Goal: Task Accomplishment & Management: Complete application form

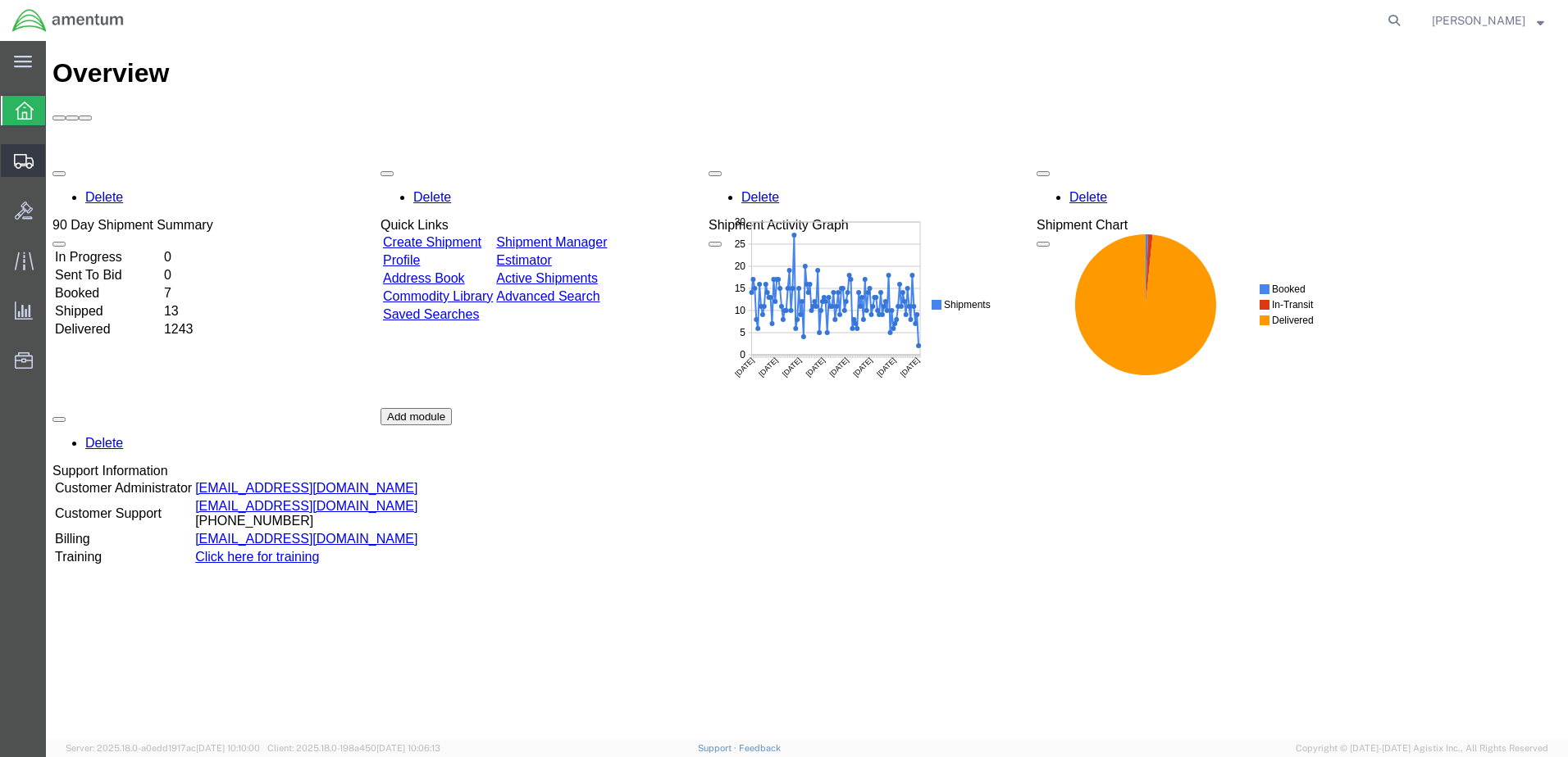
click at [0, 0] on span "Create from Template" at bounding box center [0, 0] width 0 height 0
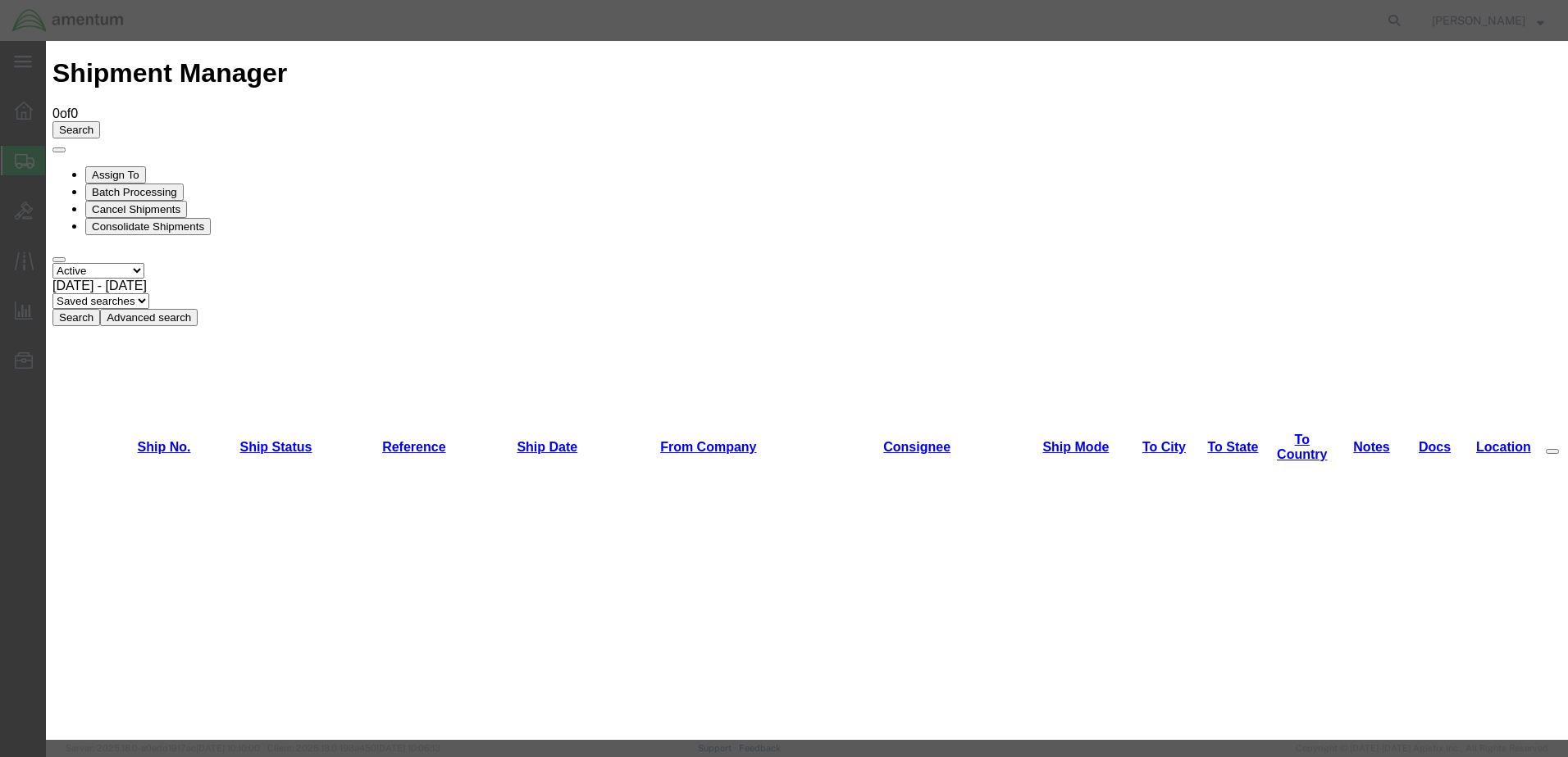
scroll to position [1640, 0]
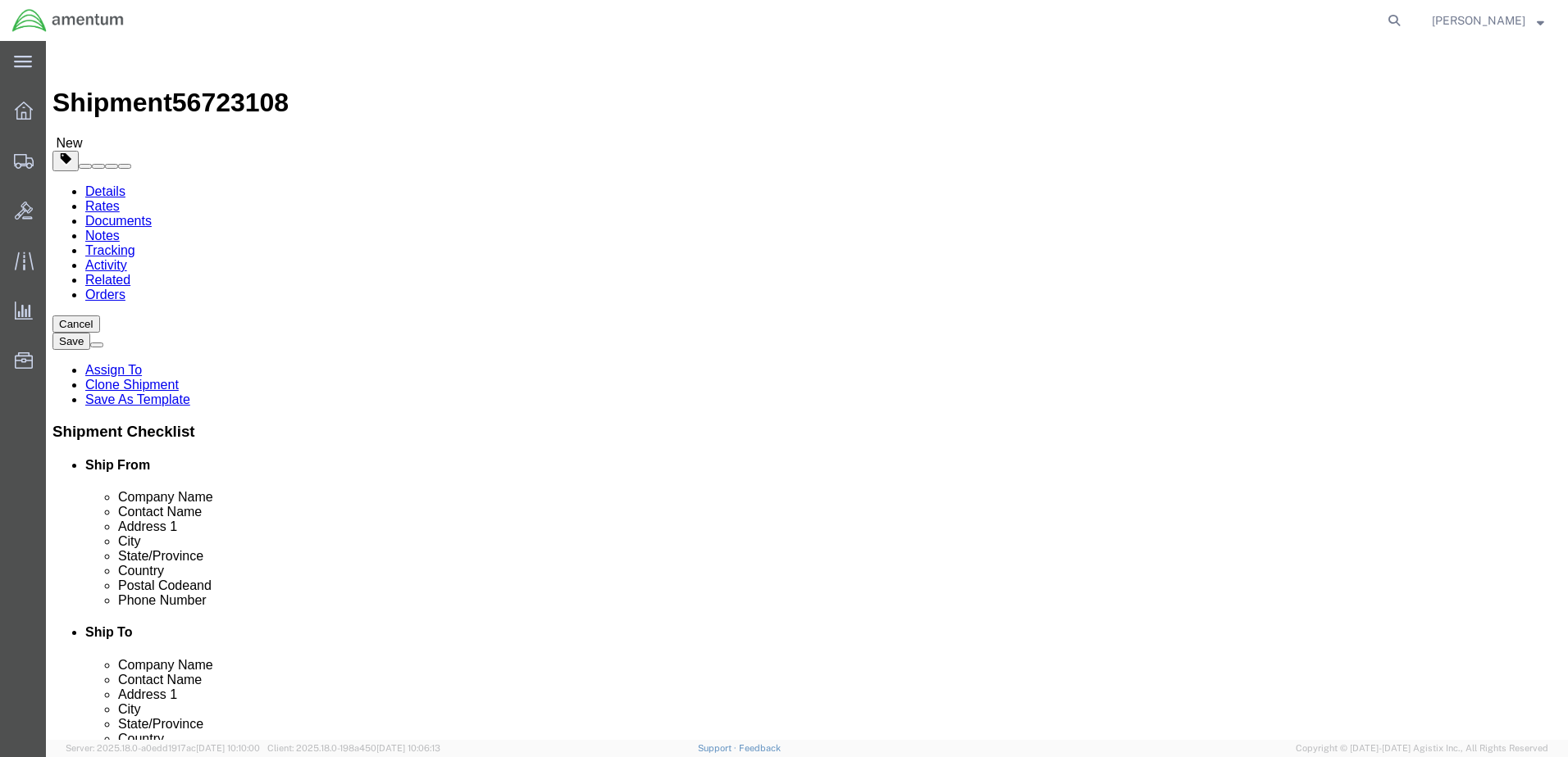
select select "49949"
select select
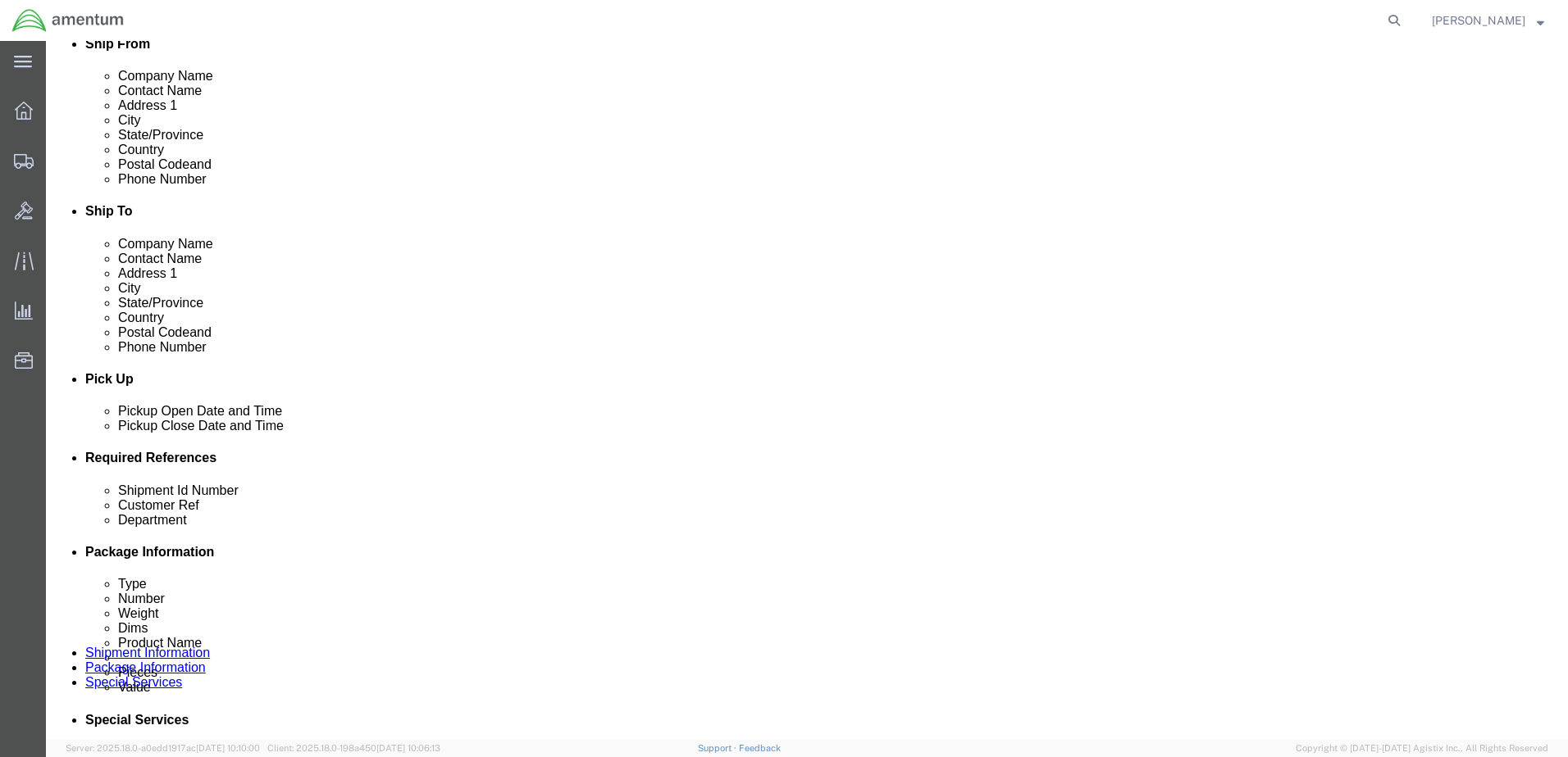
scroll to position [411, 0]
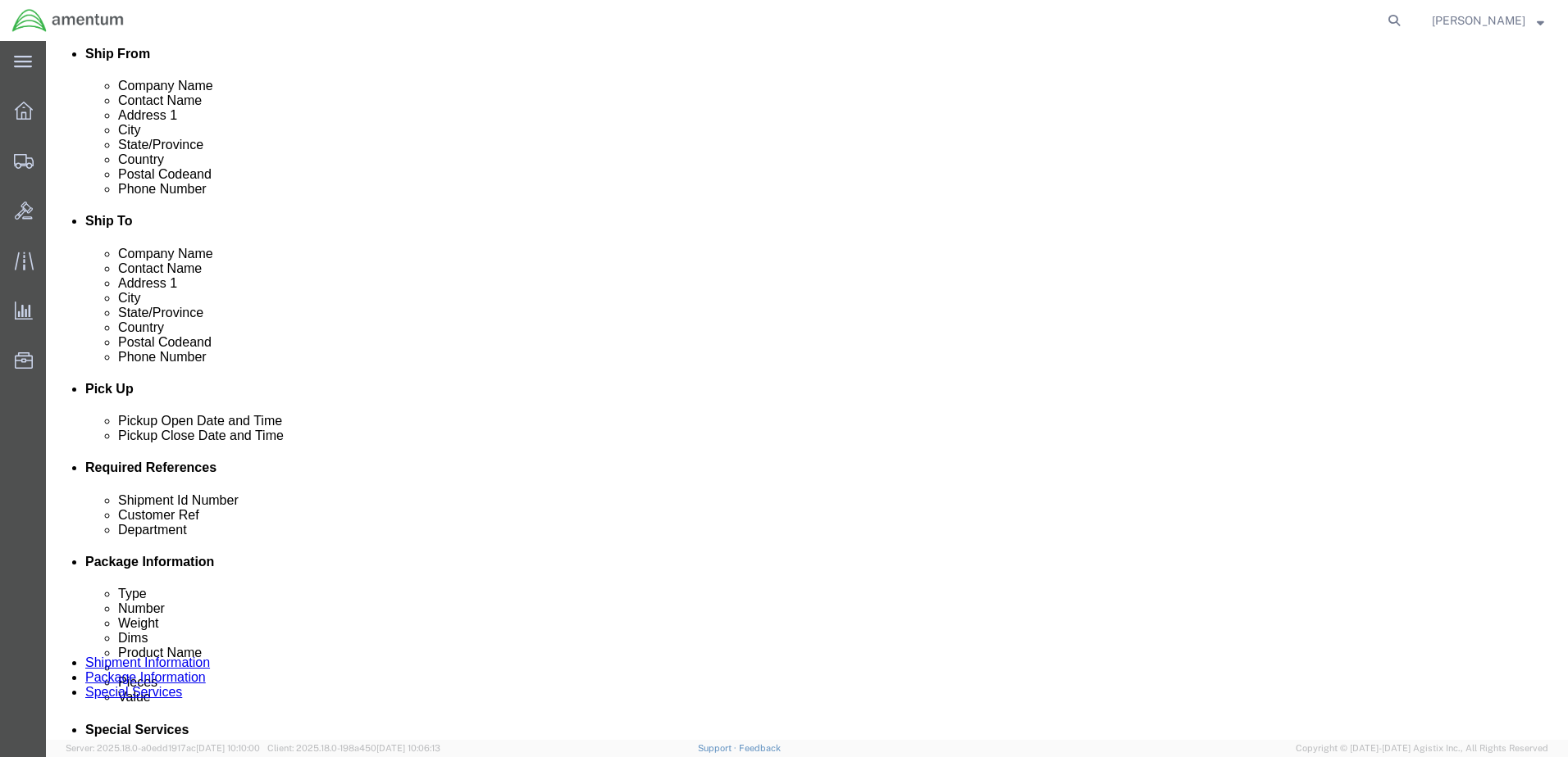
click div "[DATE] 3:32 PM"
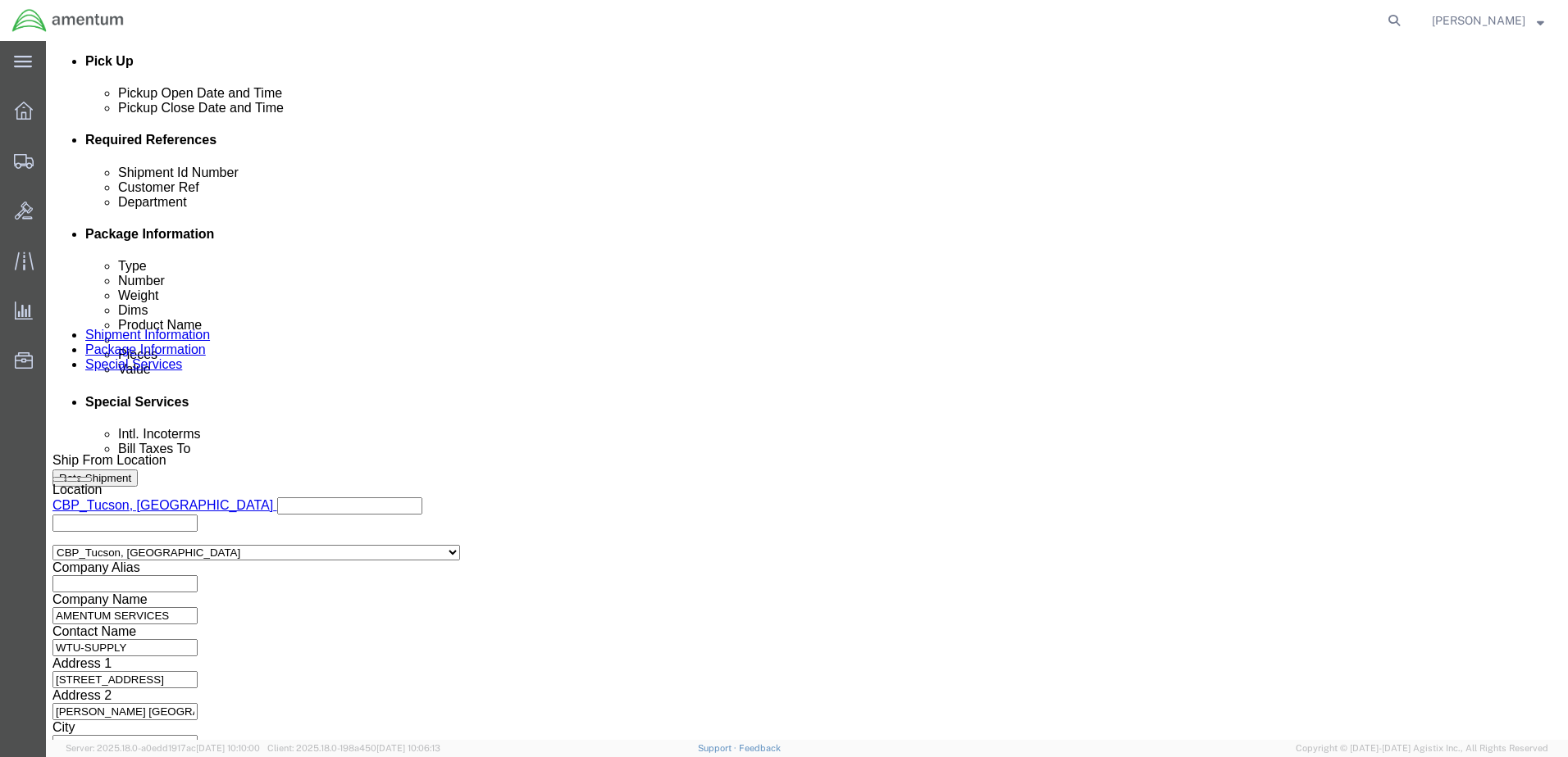
type input "4:32 PM"
click button "Apply"
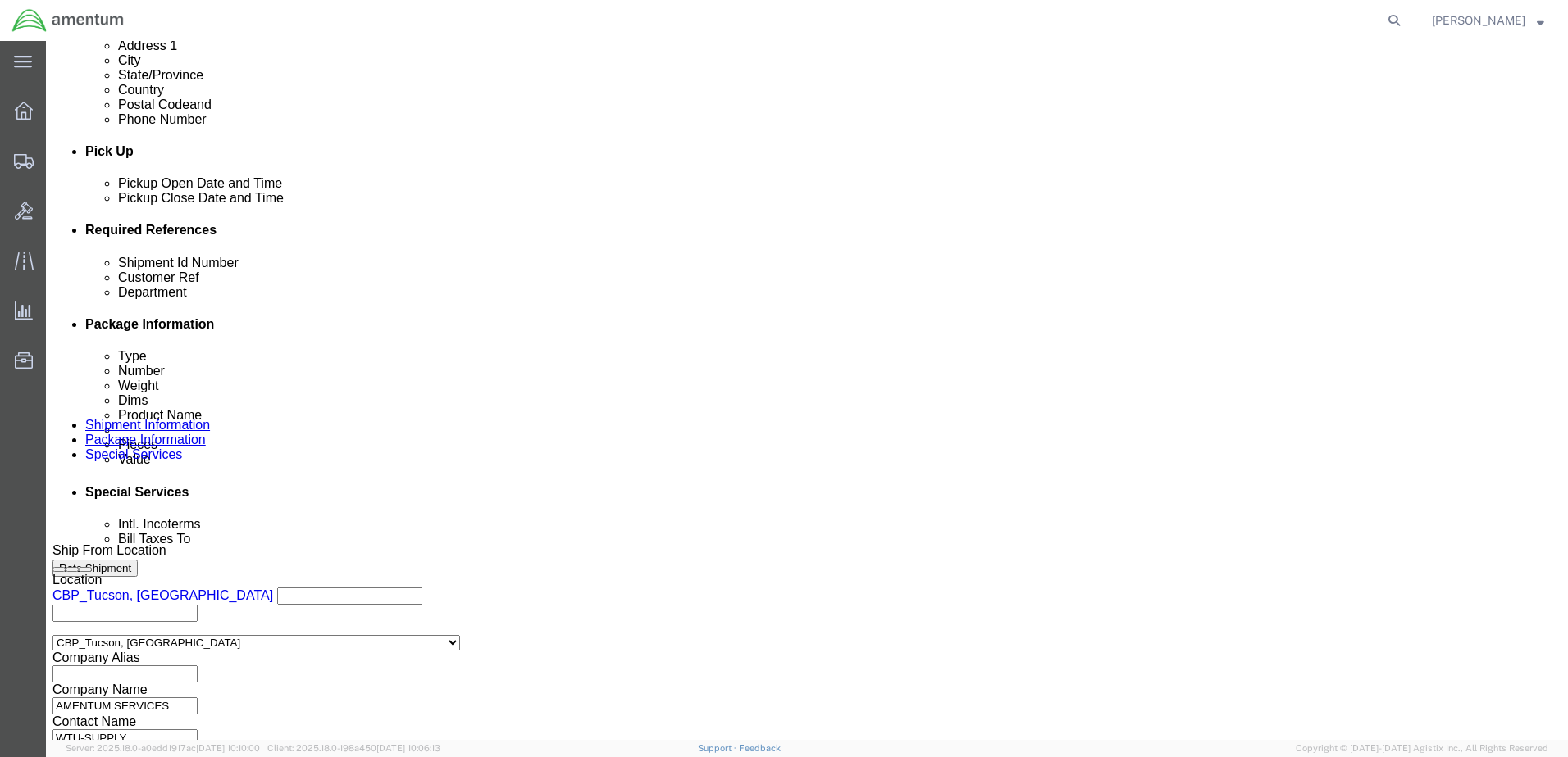
scroll to position [493, 0]
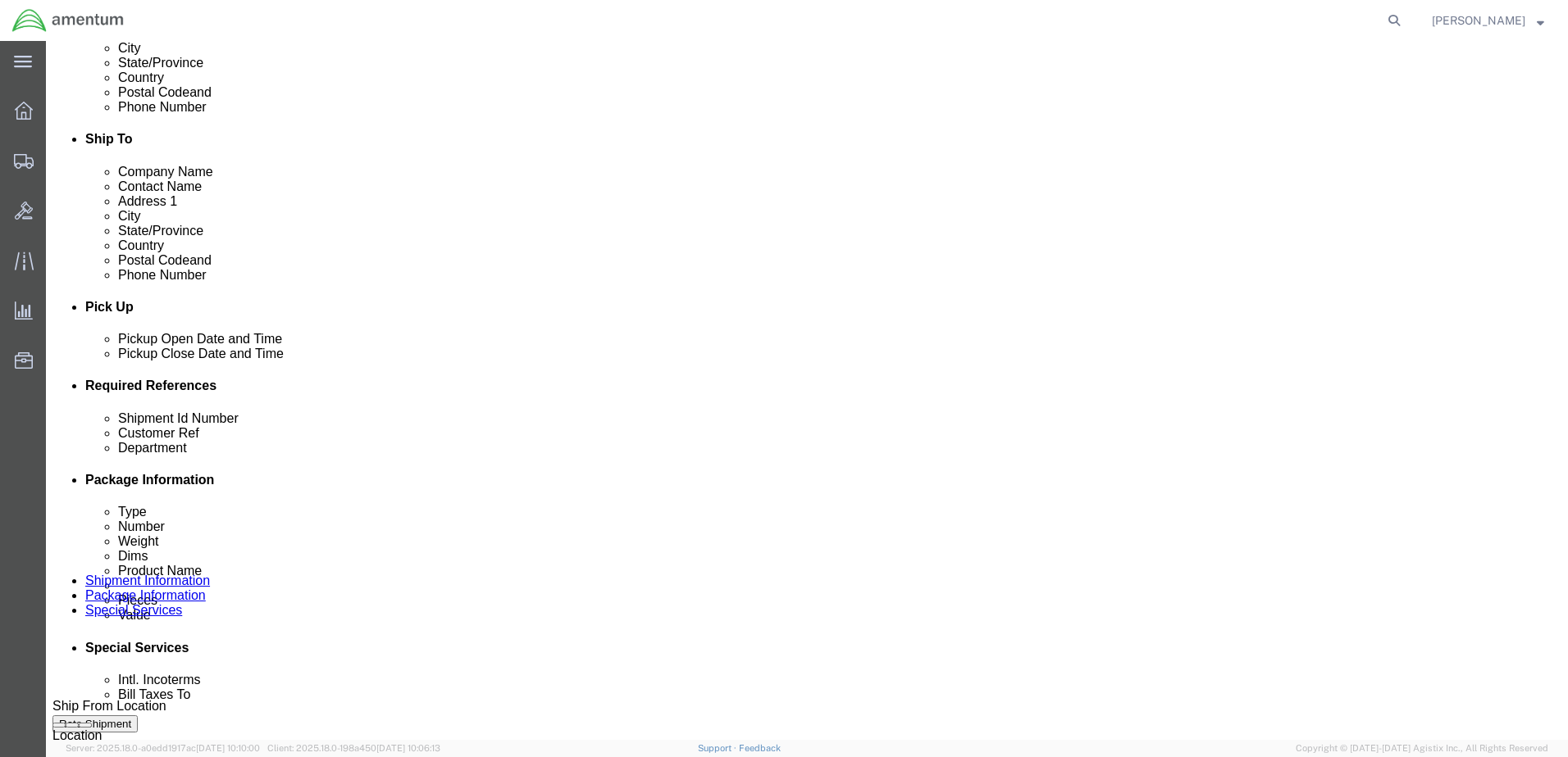
click div
click button "Apply"
drag, startPoint x: 309, startPoint y: 511, endPoint x: 80, endPoint y: 506, distance: 229.1
click div "Shipment Id Number you decide"
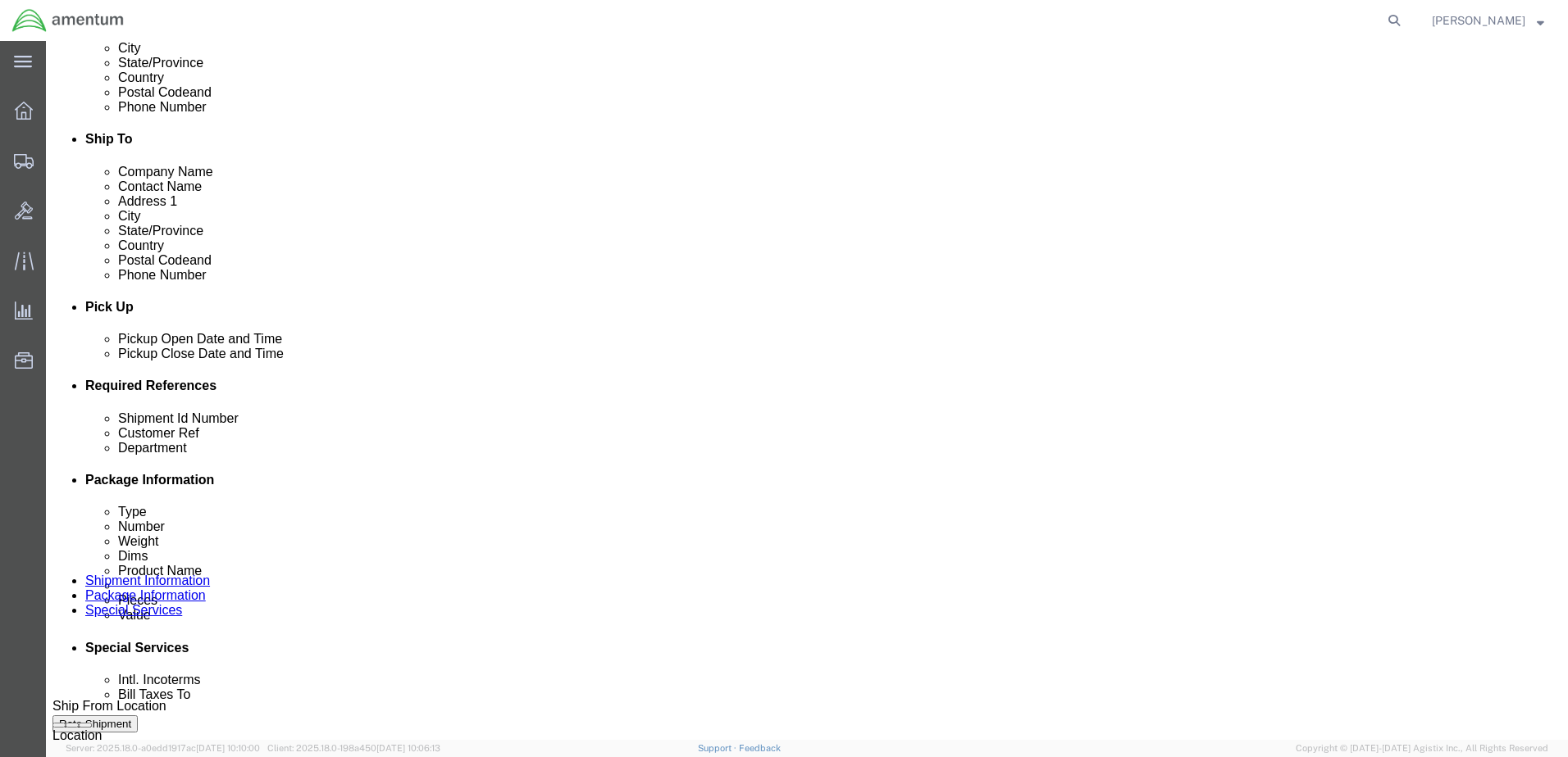
click input "TDY PMI / 820KB/819KB/22982"
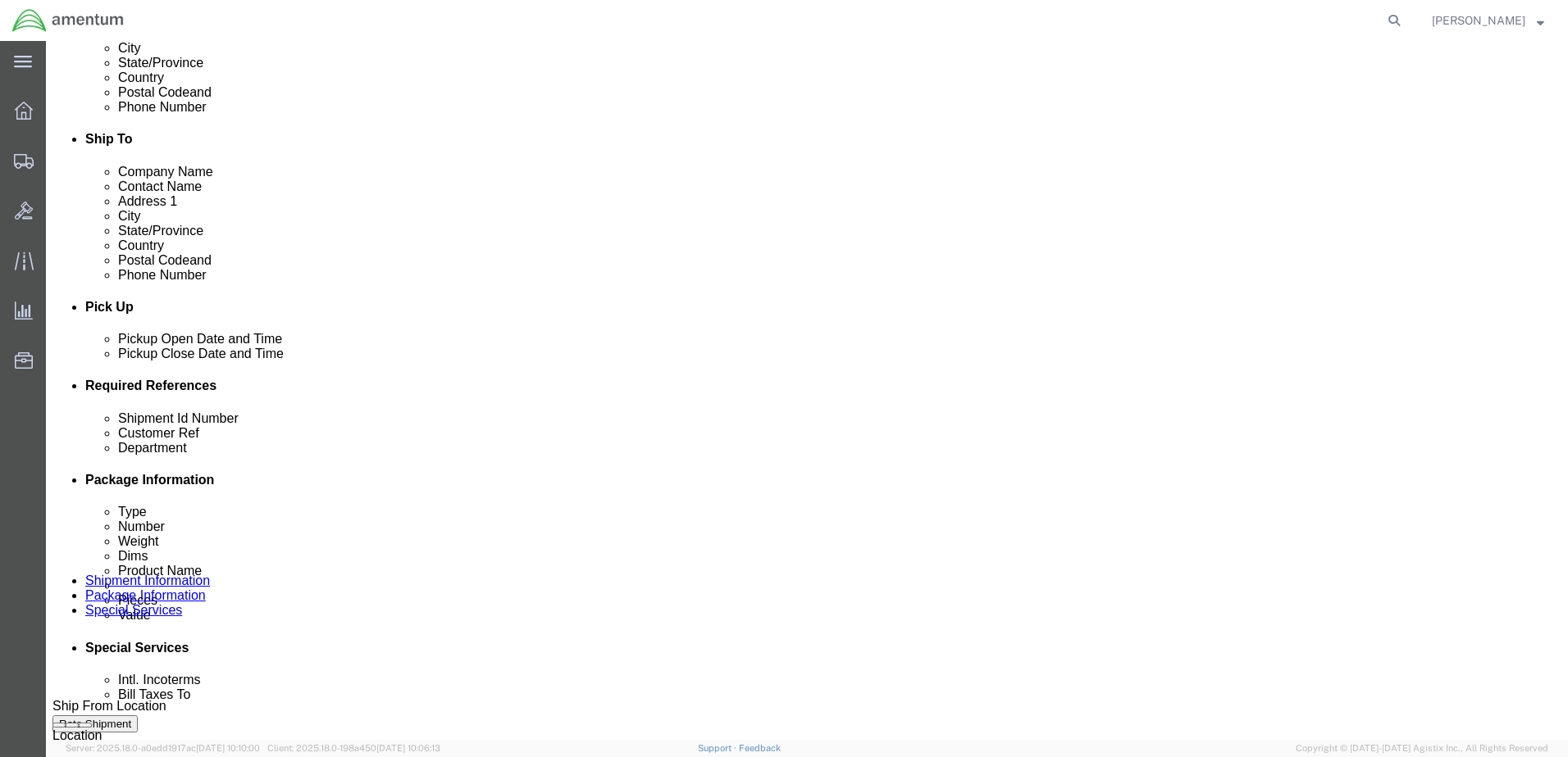
type input "TDY PMI / 820KB/819KB/22982"
paste input "TDY PMI / 820KB/819KB/22982"
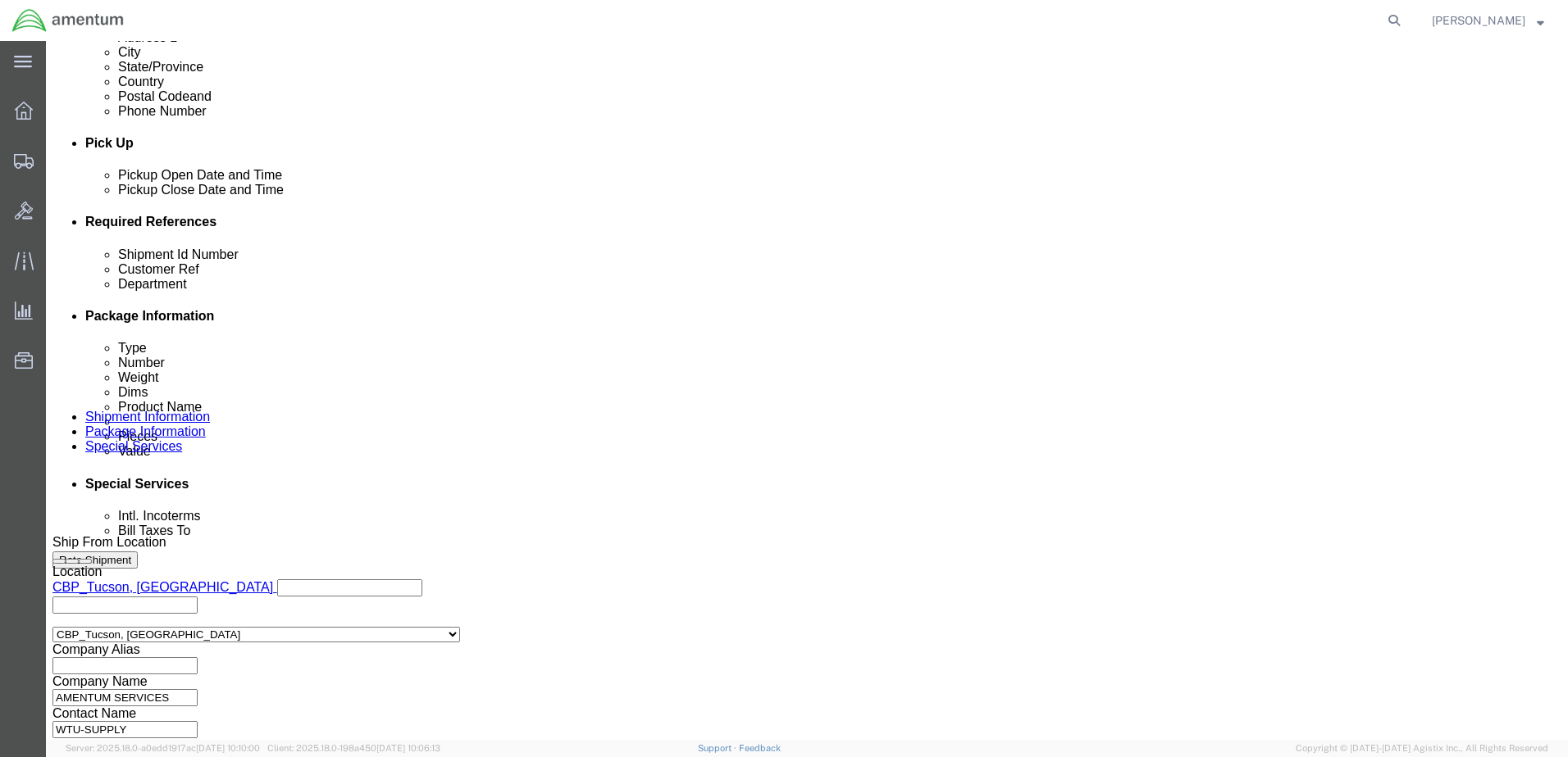
scroll to position [739, 0]
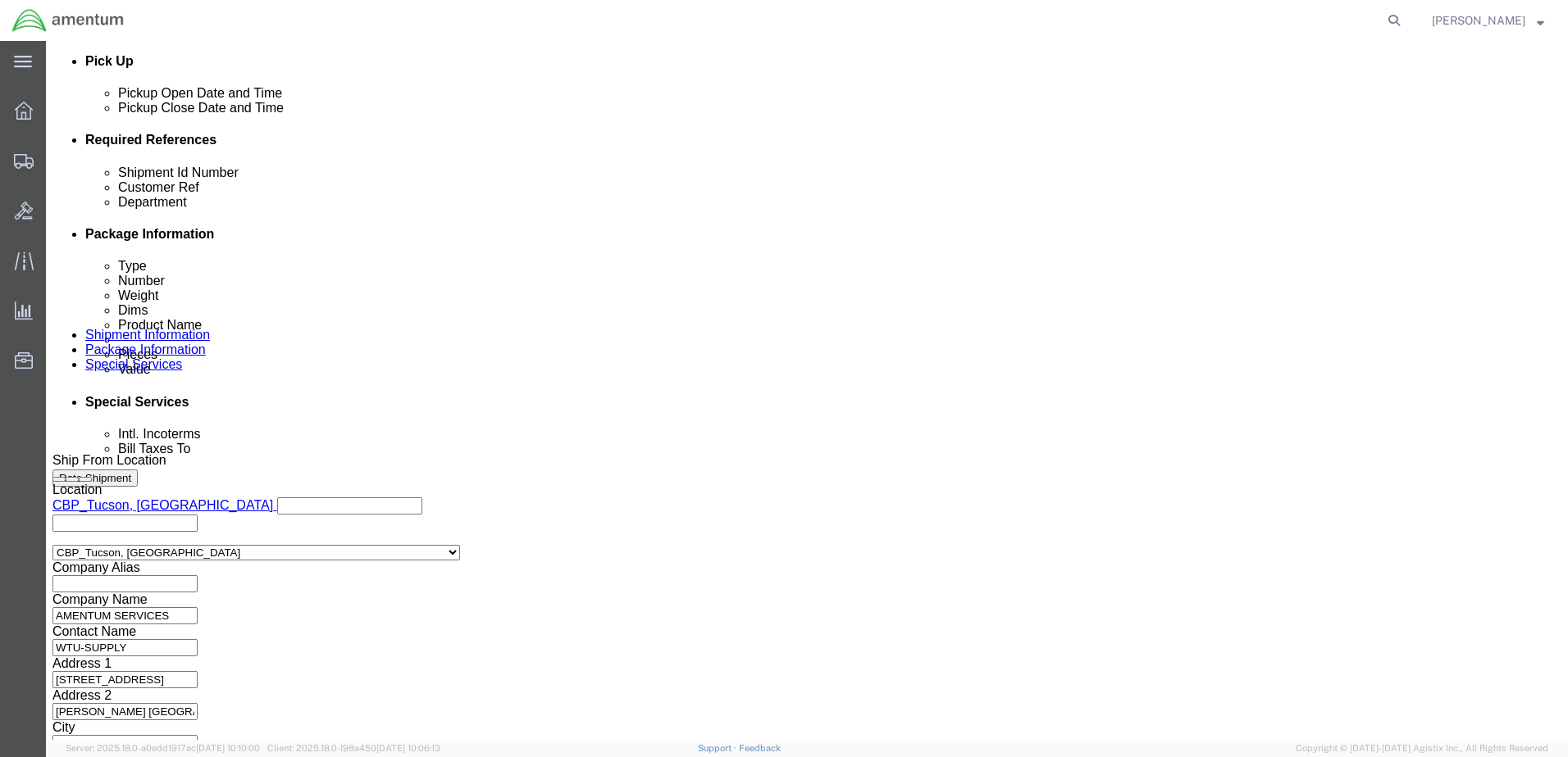
type input "TDY PMI / 820KB/819KB/22982"
click button "Continue"
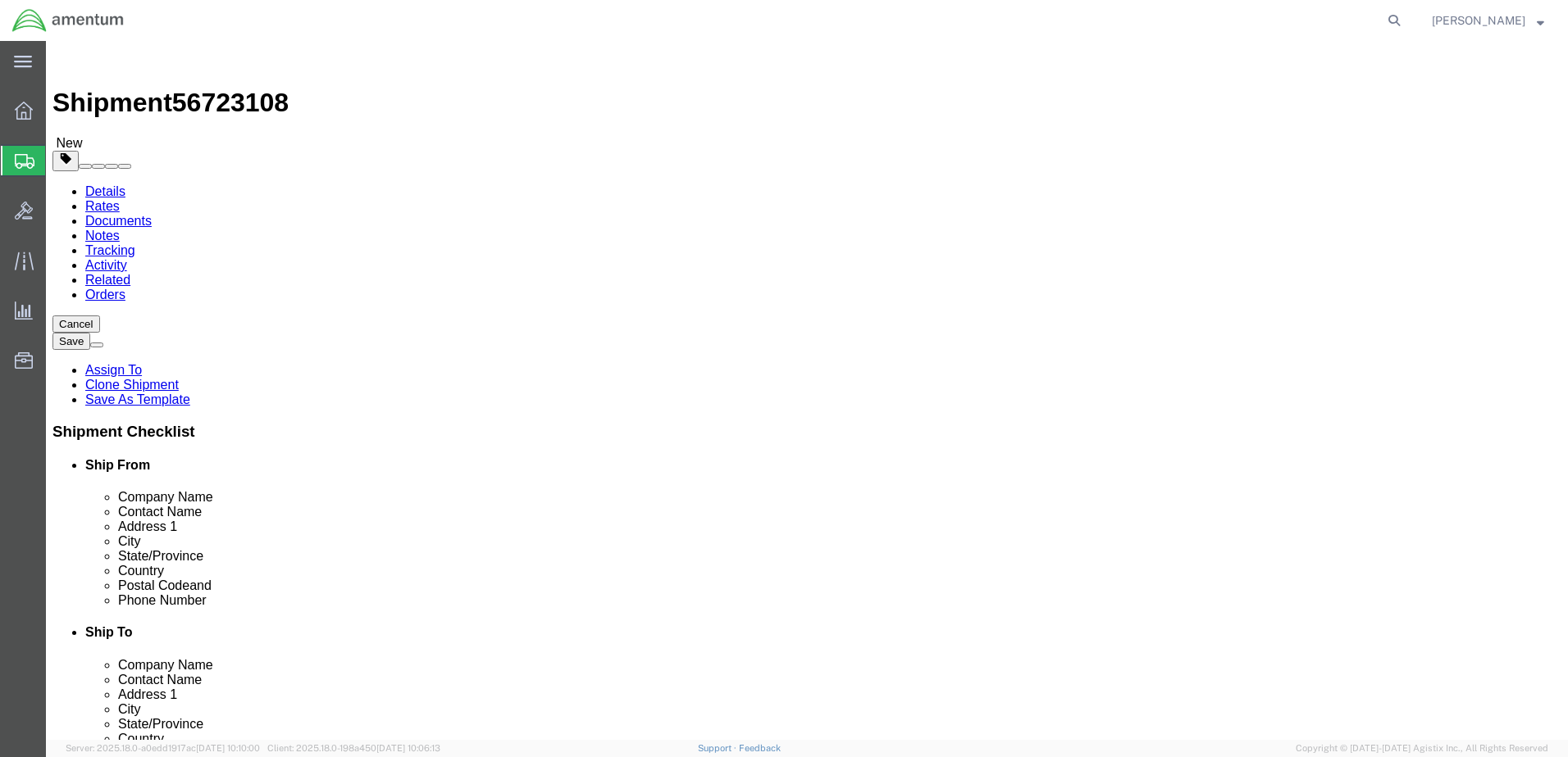
drag, startPoint x: 269, startPoint y: 386, endPoint x: 7, endPoint y: 382, distance: 262.0
click div "Package Type Select BCK Boxes Bale(s) Basket(s) Bolt(s) Bottle(s) Buckets Bulk …"
type input "8.0"
click dd "200.00 USD"
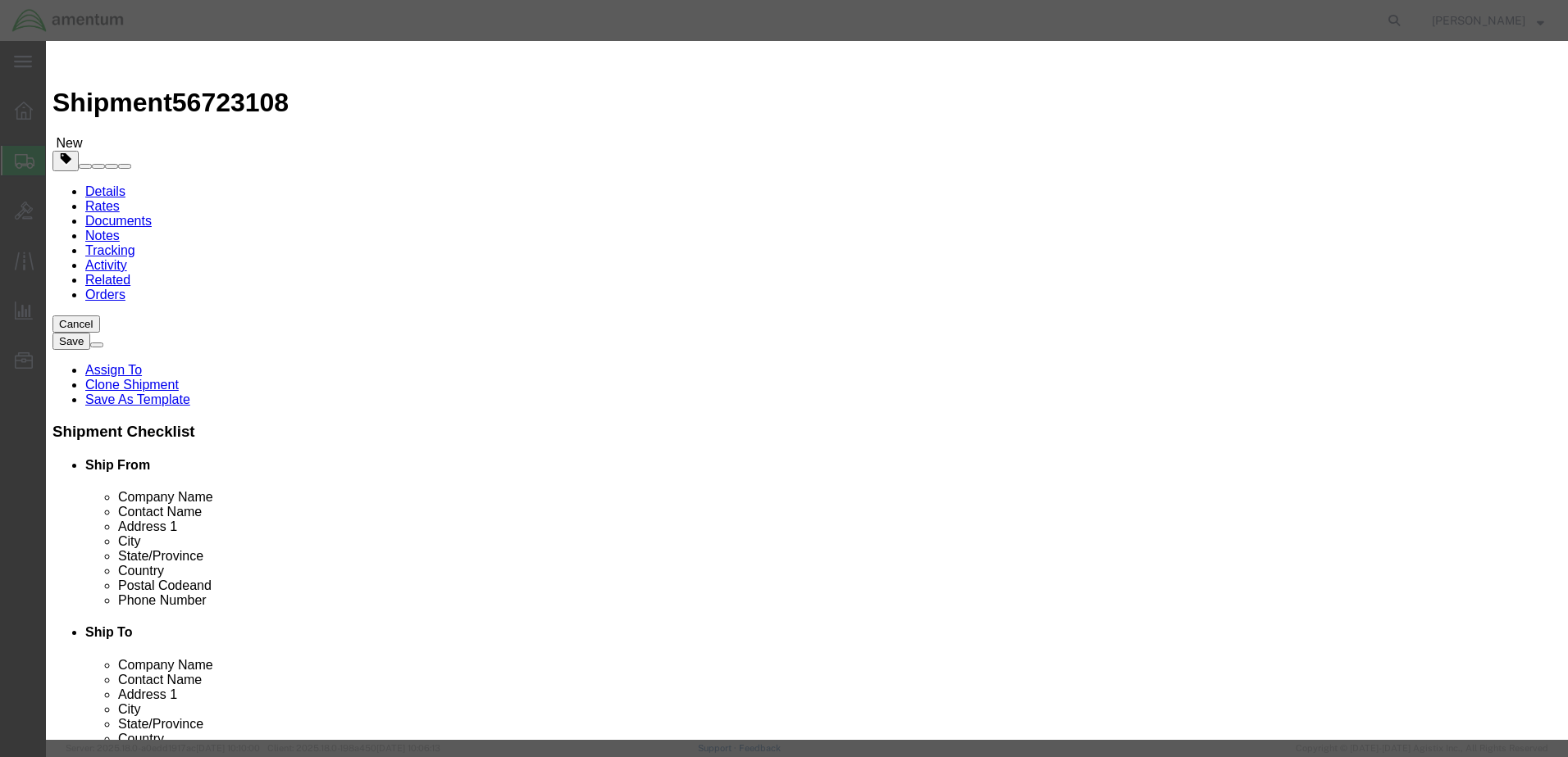
drag, startPoint x: 603, startPoint y: 129, endPoint x: 218, endPoint y: 140, distance: 385.2
click div "Edit content Commodity library Product Name aircraft part - widget Pieces 1.00 …"
paste input "TDY PMI / 820KB/819KB/22982"
type input "TDY PMI / 820KB/819KB/22982"
type input "100.00"
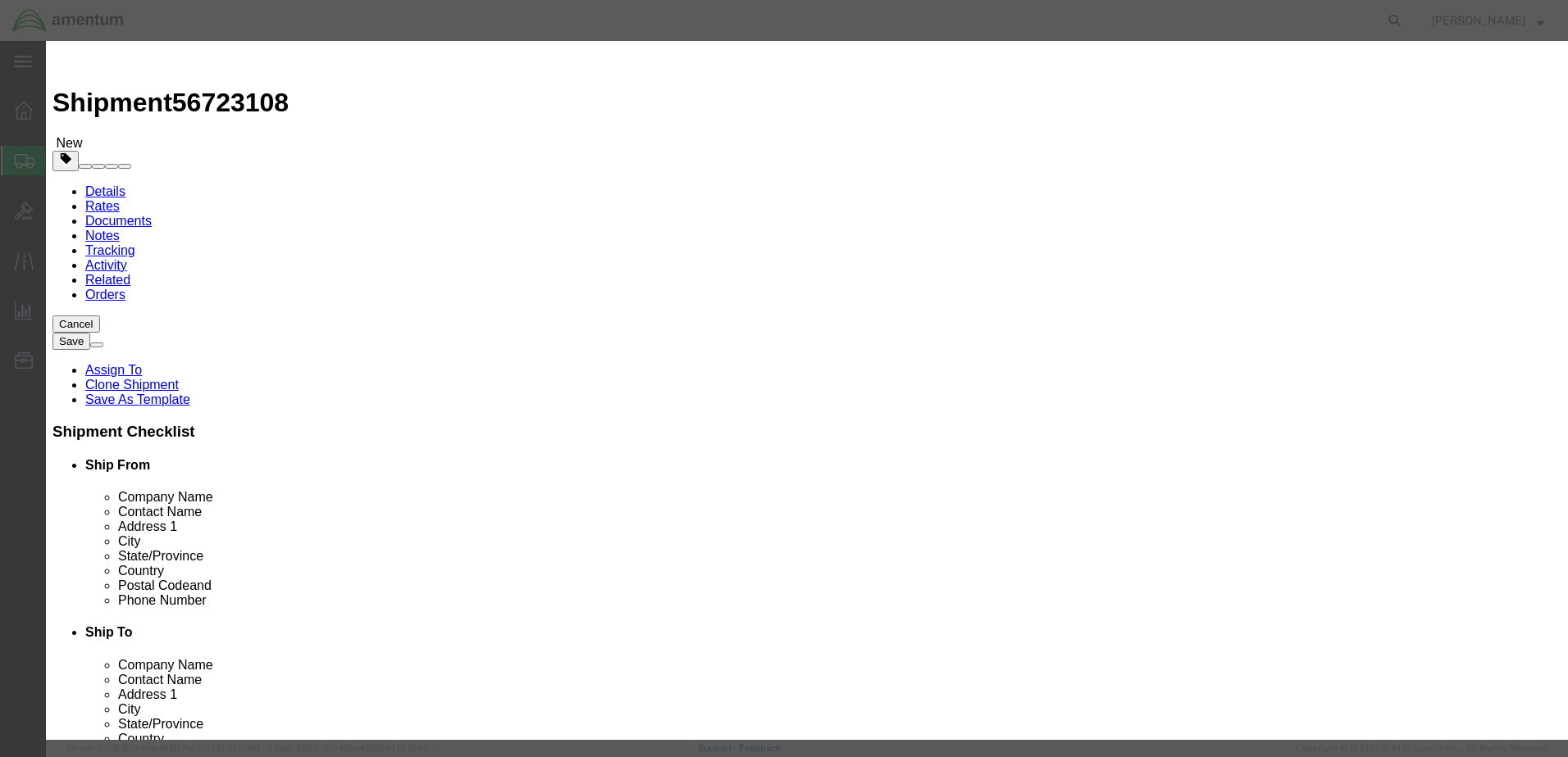
drag, startPoint x: 553, startPoint y: 187, endPoint x: 360, endPoint y: 189, distance: 193.0
click div "Total Value 20000 Select ADP AED AFN ALL AMD AOA ARS ATS AUD AWG AZN BAM BBD BD…"
drag, startPoint x: 535, startPoint y: 192, endPoint x: 405, endPoint y: 186, distance: 130.1
click div "Total Value 2500.00 Select ADP AED AFN ALL AMD AOA ARS ATS AUD AWG AZN BAM BBD …"
type input "4000.00"
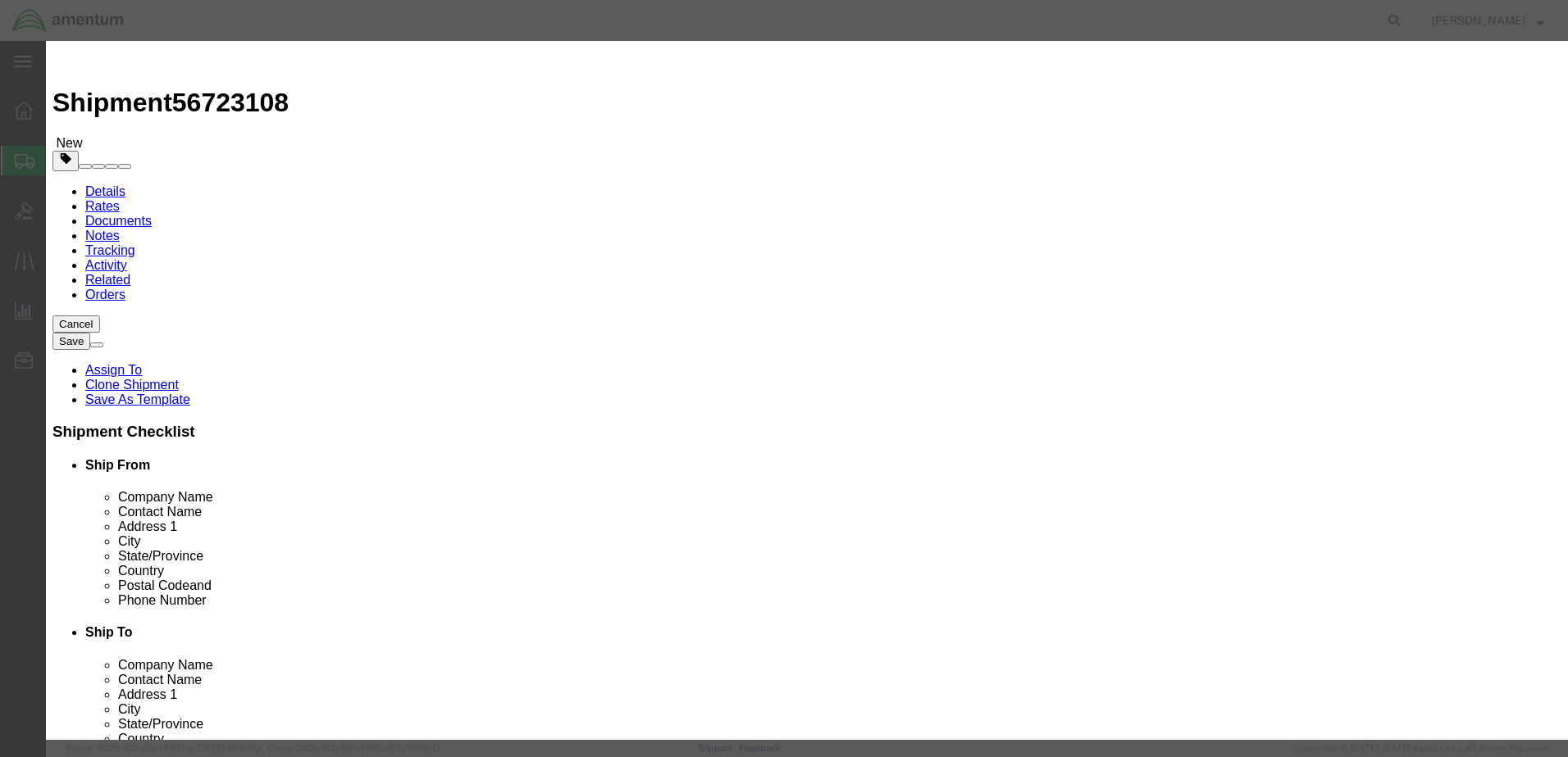
click select "Select 50 55 60 65 70 85 92.5 100 125 175 250 300 400"
select select "125"
click select "Select 50 55 60 65 70 85 92.5 100 125 175 250 300 400"
click button "Save & Close"
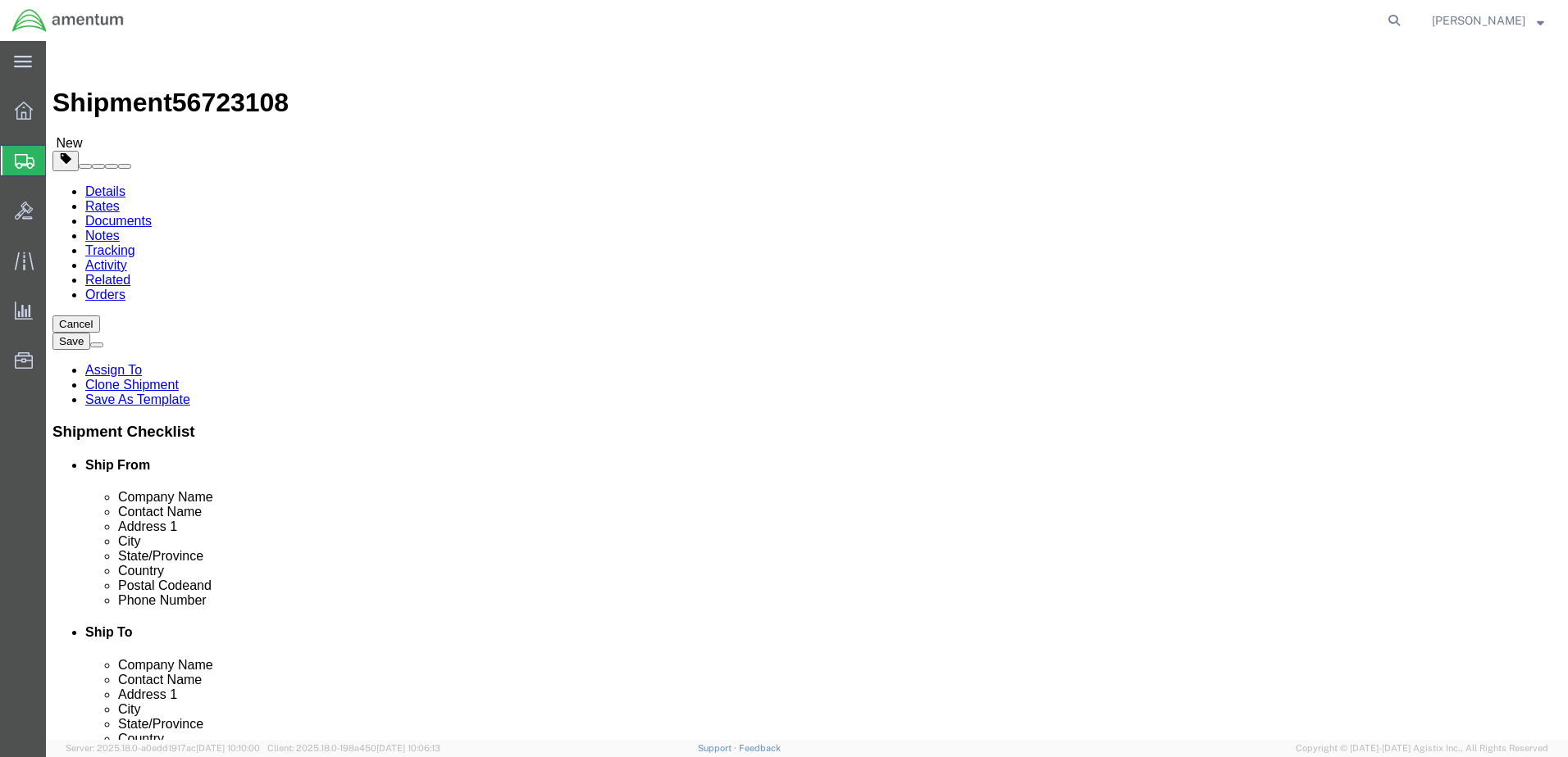
click button "Continue"
click button "Rate Shipment"
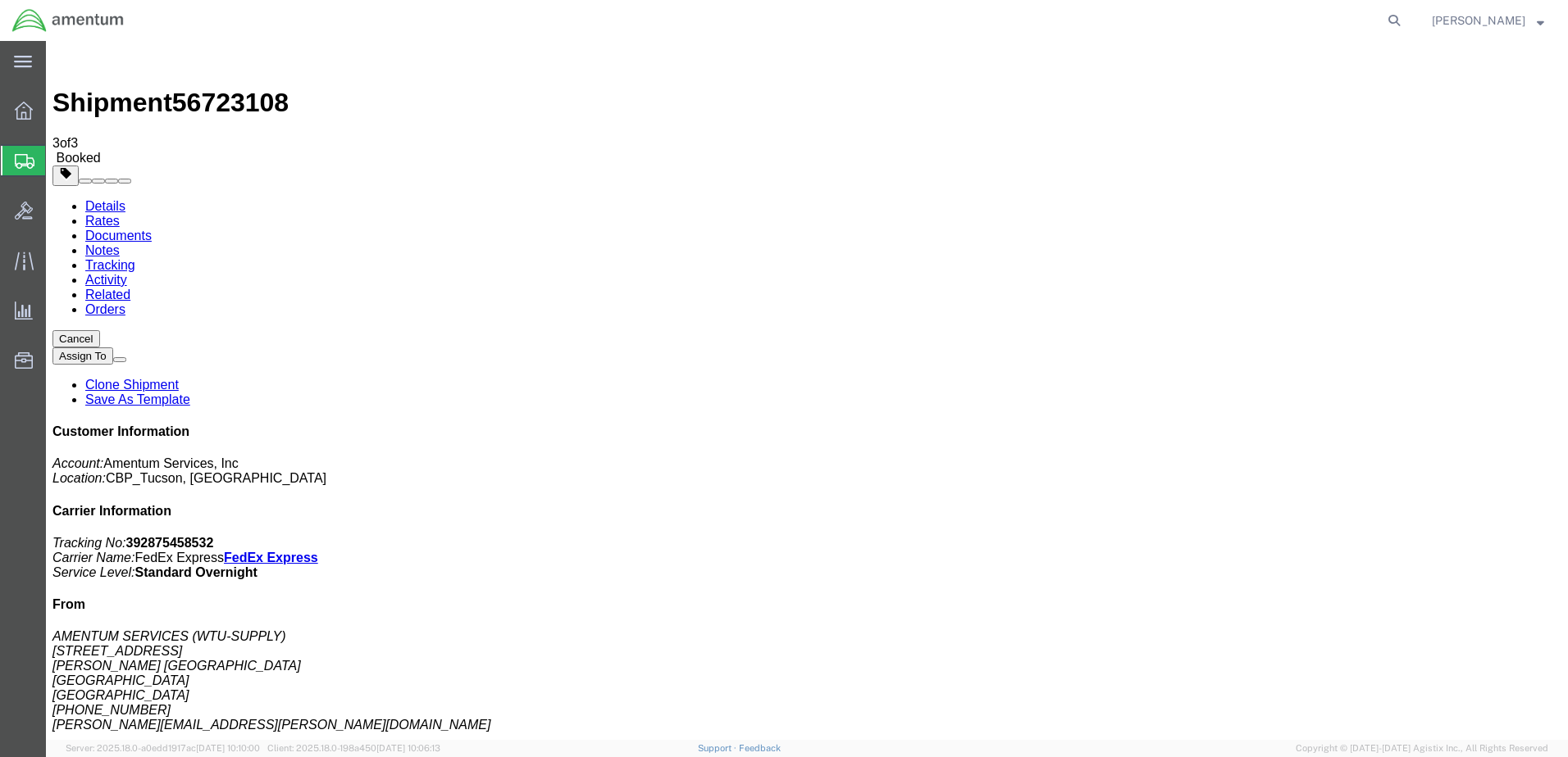
copy td "Tracking No.: 392875458532"
